Goal: Information Seeking & Learning: Find specific page/section

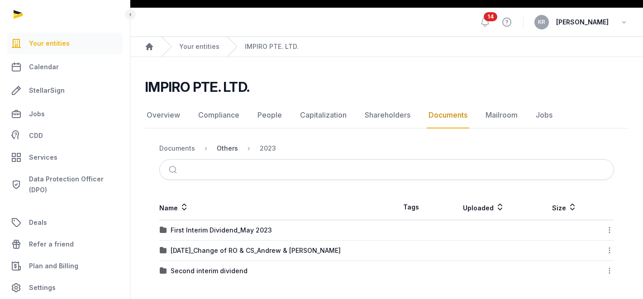
click at [229, 148] on div "Others" at bounding box center [227, 148] width 21 height 9
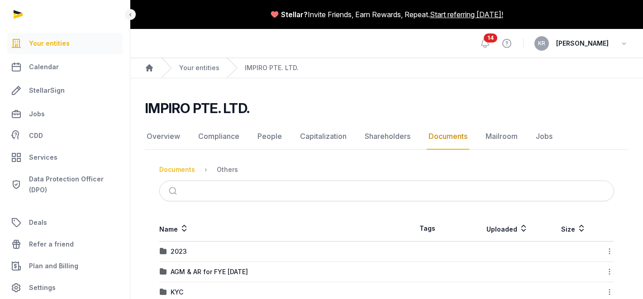
click at [179, 169] on div "Documents" at bounding box center [177, 169] width 36 height 9
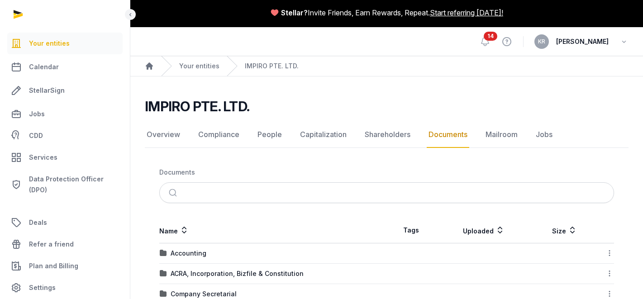
scroll to position [145, 0]
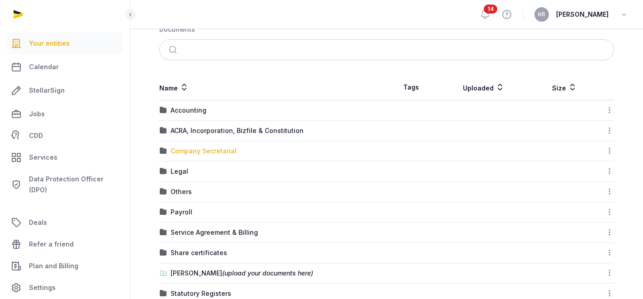
click at [223, 150] on div "Company Secretarial" at bounding box center [204, 151] width 66 height 9
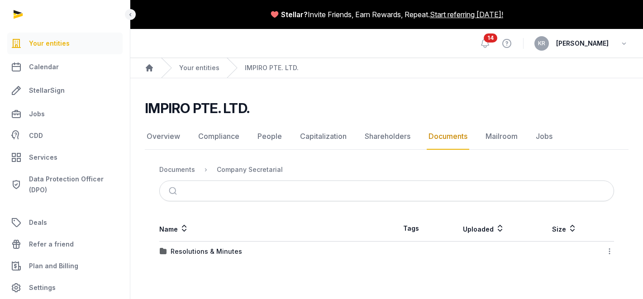
scroll to position [0, 0]
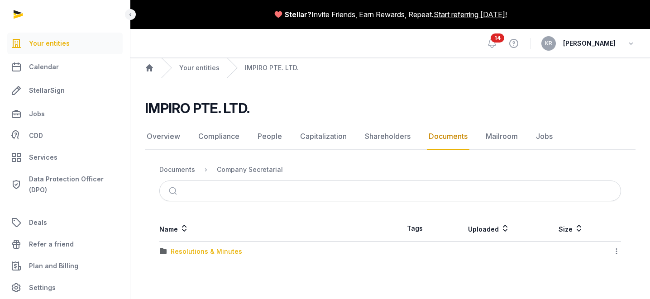
click at [221, 254] on div "Resolutions & Minutes" at bounding box center [206, 251] width 71 height 9
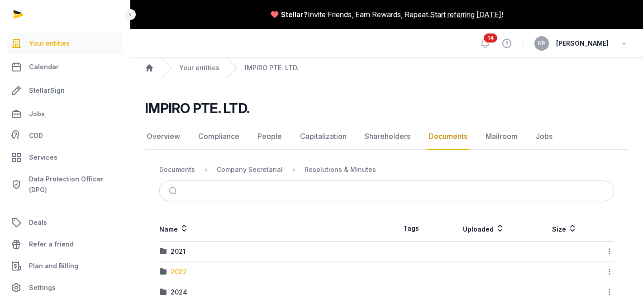
click at [182, 271] on div "2022" at bounding box center [179, 271] width 16 height 9
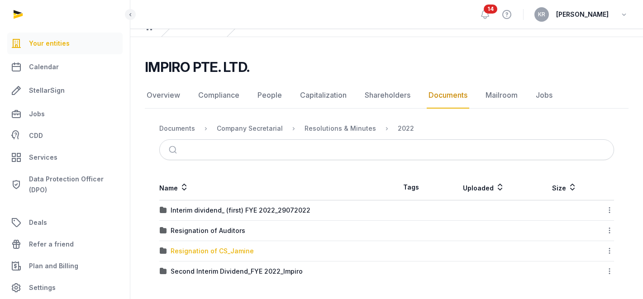
scroll to position [42, 0]
click at [232, 252] on div "Resignation of CS_Jamine" at bounding box center [212, 250] width 83 height 9
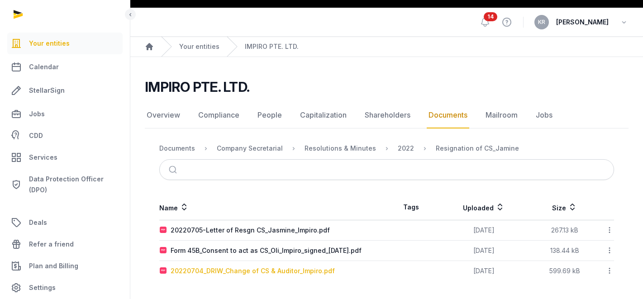
scroll to position [21, 0]
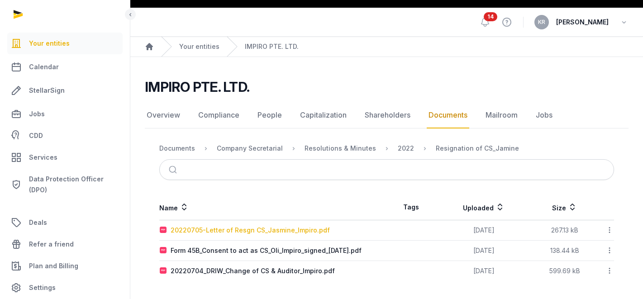
click at [273, 229] on div "20220705-Letter of Resgn CS_Jasmine_Impiro.pdf" at bounding box center [250, 230] width 159 height 9
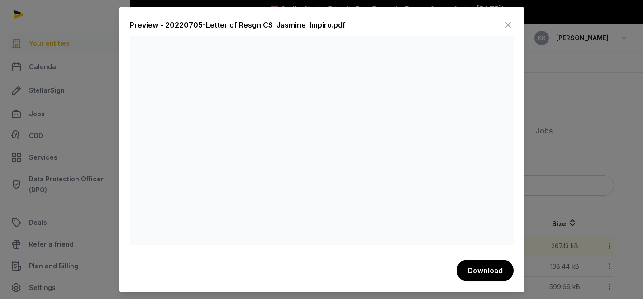
scroll to position [0, 0]
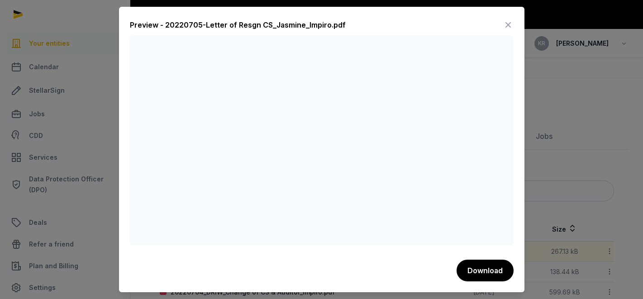
click at [504, 27] on icon at bounding box center [508, 25] width 11 height 14
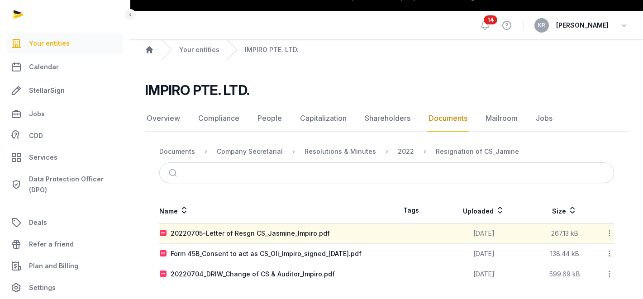
scroll to position [21, 0]
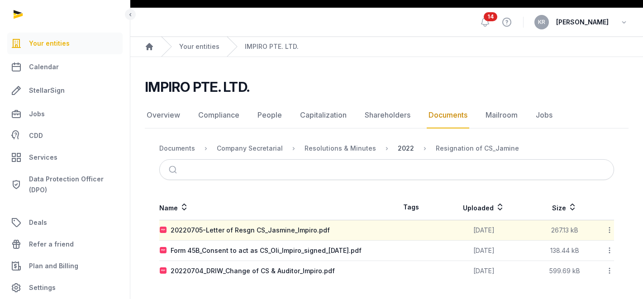
click at [398, 147] on div "2022" at bounding box center [406, 148] width 16 height 9
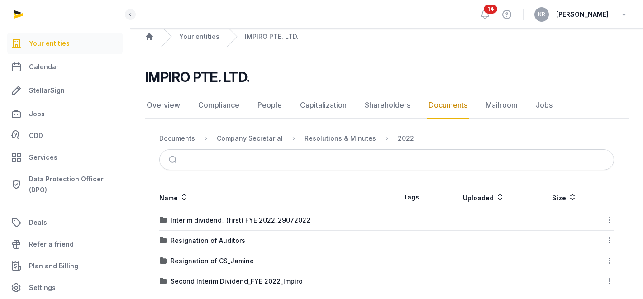
scroll to position [42, 0]
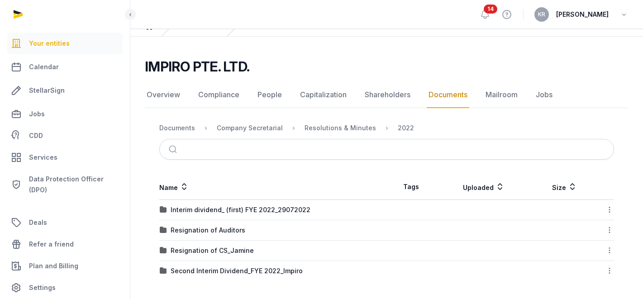
click at [239, 256] on td "Resignation of CS_Jamine" at bounding box center [273, 251] width 228 height 20
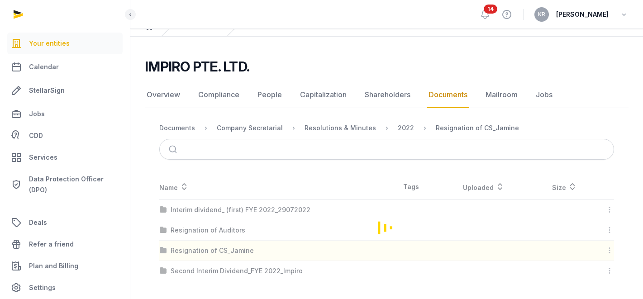
scroll to position [21, 0]
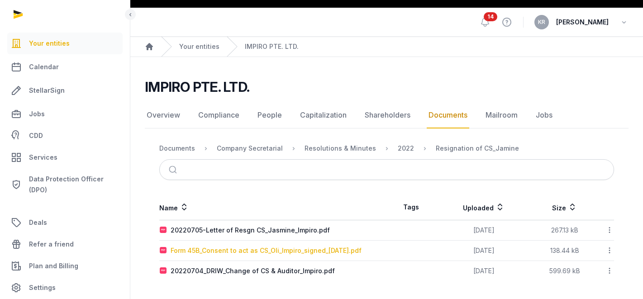
click at [265, 253] on div "Form 45B_Consent to act as CS_Oli_Impiro_signed_[DATE].pdf" at bounding box center [266, 250] width 191 height 9
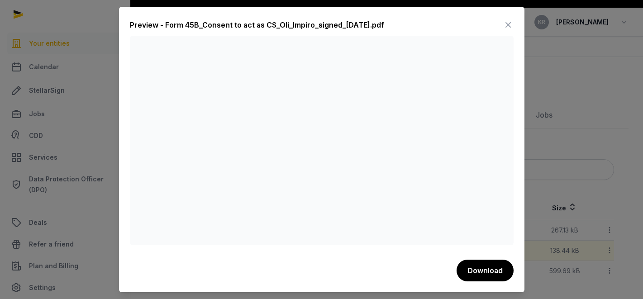
click at [505, 26] on icon at bounding box center [508, 25] width 11 height 14
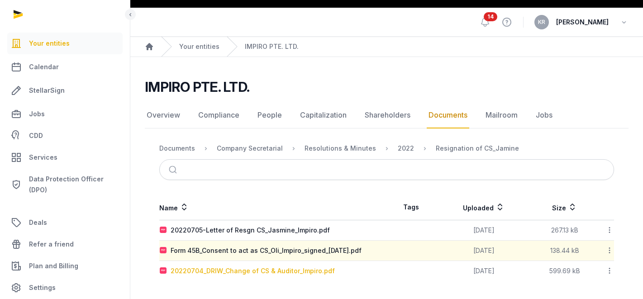
click at [270, 273] on div "20220704_DRIW_Change of CS & Auditor_Impiro.pdf" at bounding box center [253, 270] width 164 height 9
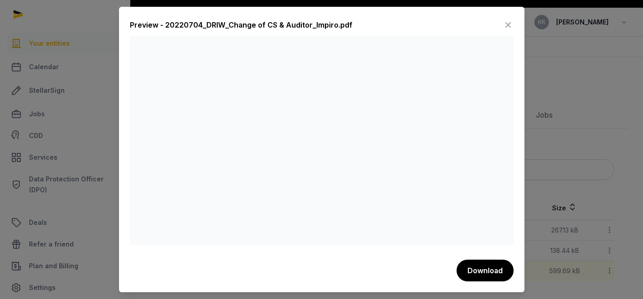
click at [505, 28] on icon at bounding box center [508, 25] width 11 height 14
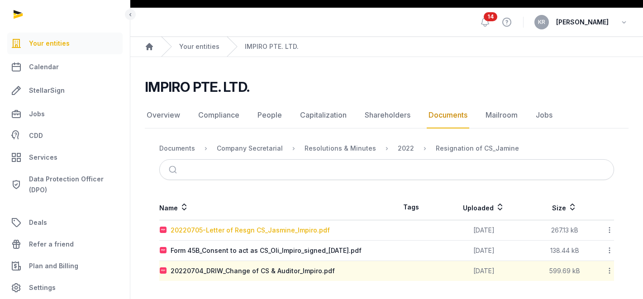
click at [286, 234] on div "20220705-Letter of Resgn CS_Jasmine_Impiro.pdf" at bounding box center [250, 230] width 159 height 9
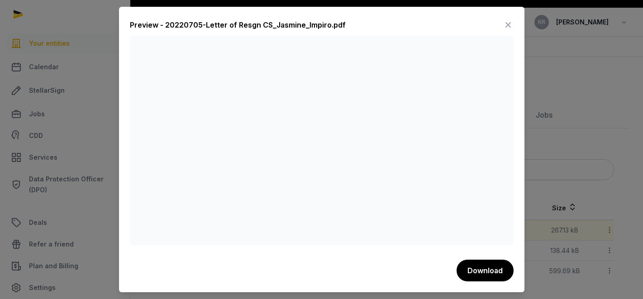
click at [509, 26] on icon at bounding box center [508, 25] width 11 height 14
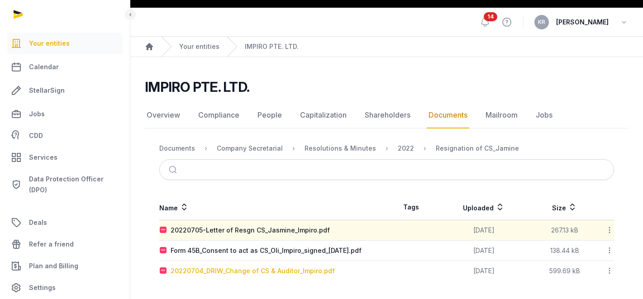
click at [289, 270] on div "20220704_DRIW_Change of CS & Auditor_Impiro.pdf" at bounding box center [253, 270] width 164 height 9
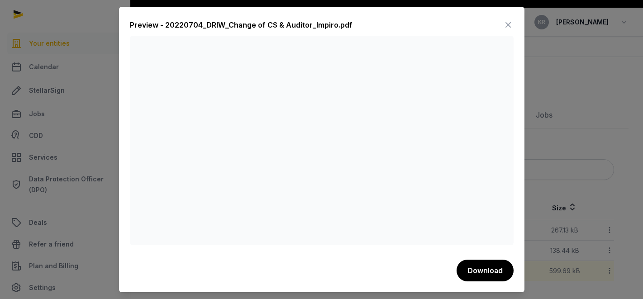
click at [506, 26] on icon at bounding box center [508, 25] width 11 height 14
